Goal: Find specific page/section: Find specific page/section

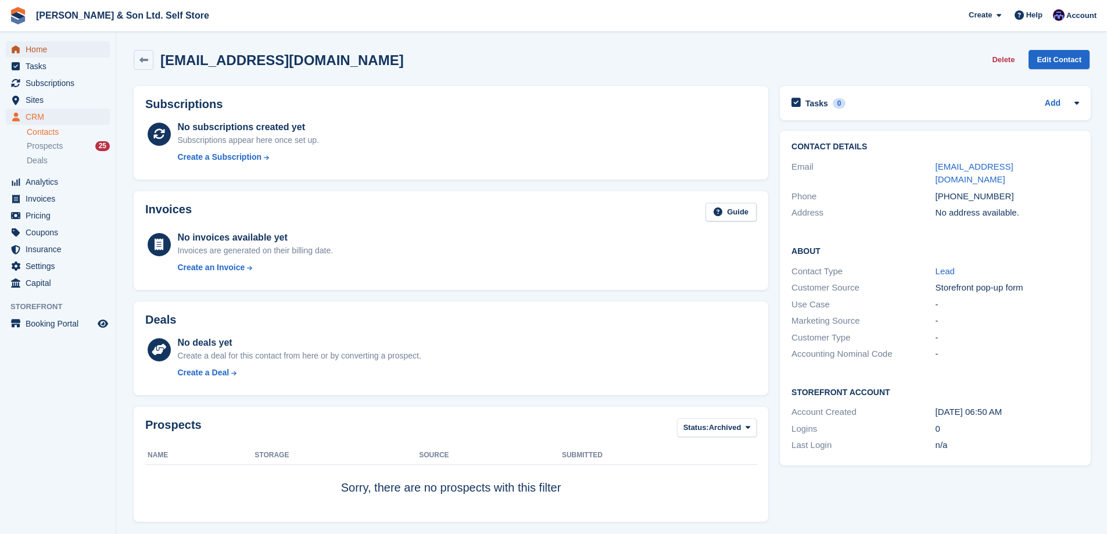
click at [49, 51] on span "Home" at bounding box center [61, 49] width 70 height 16
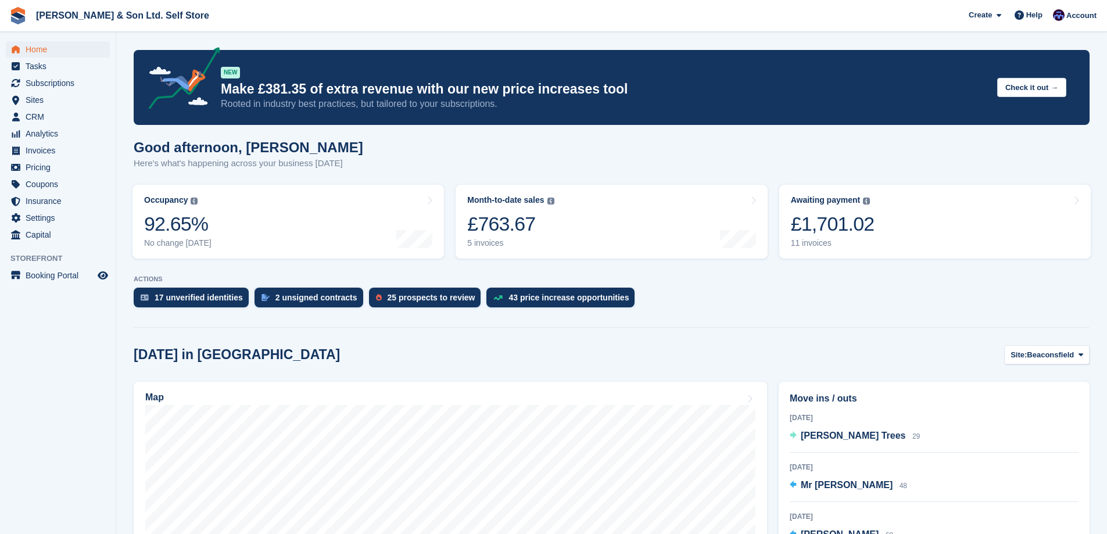
scroll to position [58, 0]
